Goal: Information Seeking & Learning: Learn about a topic

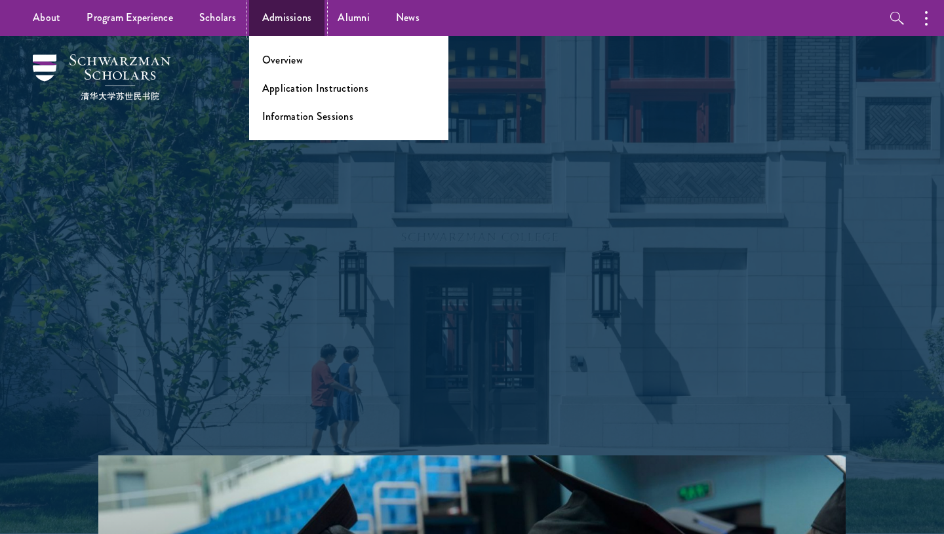
click at [270, 22] on link "Admissions" at bounding box center [287, 18] width 76 height 36
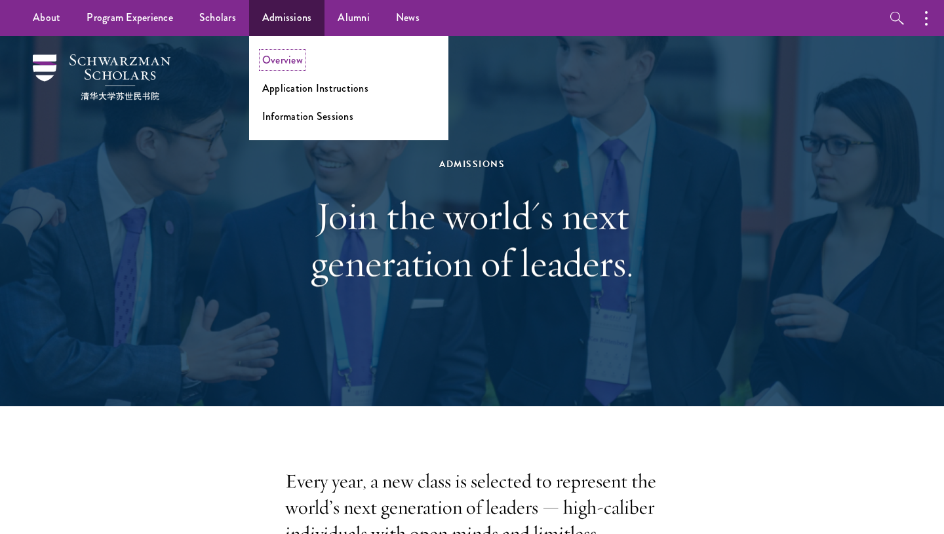
click at [281, 65] on link "Overview" at bounding box center [282, 59] width 41 height 15
